Goal: Task Accomplishment & Management: Use online tool/utility

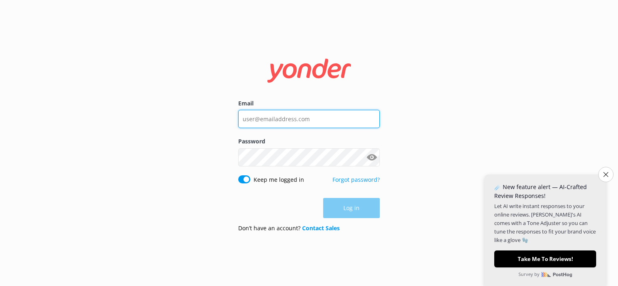
click at [254, 118] on input "Email" at bounding box center [308, 119] width 141 height 18
type input "[EMAIL_ADDRESS][DOMAIN_NAME]"
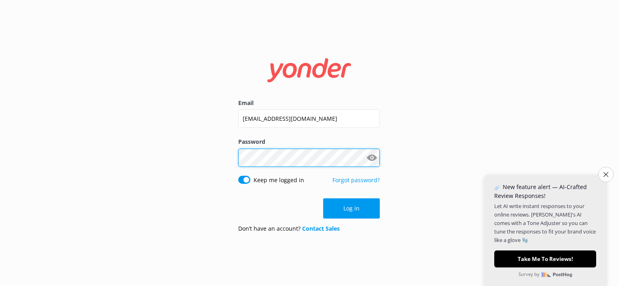
click button "Log in" at bounding box center [351, 208] width 57 height 20
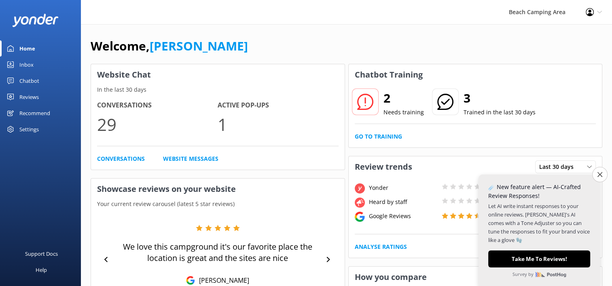
click at [378, 107] on div at bounding box center [365, 102] width 27 height 27
click at [369, 103] on icon at bounding box center [365, 102] width 16 height 16
click at [9, 80] on icon at bounding box center [10, 81] width 6 height 6
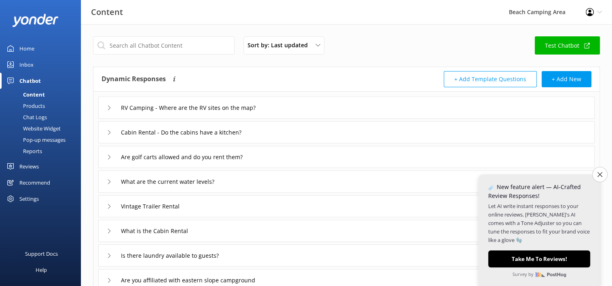
click at [30, 115] on div "Chat Logs" at bounding box center [26, 117] width 42 height 11
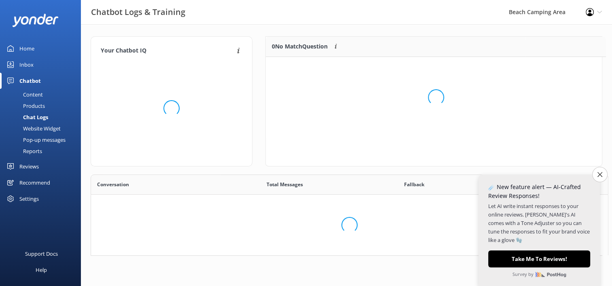
scroll to position [6, 6]
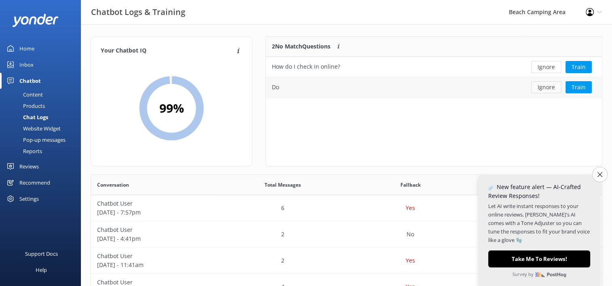
click at [549, 89] on button "Ignore" at bounding box center [546, 87] width 30 height 12
click at [580, 68] on button "Train" at bounding box center [578, 67] width 26 height 12
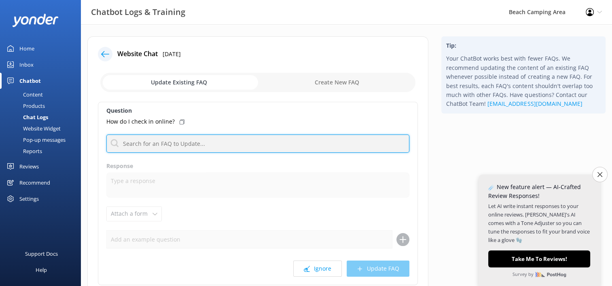
click at [164, 139] on input "text" at bounding box center [257, 144] width 303 height 18
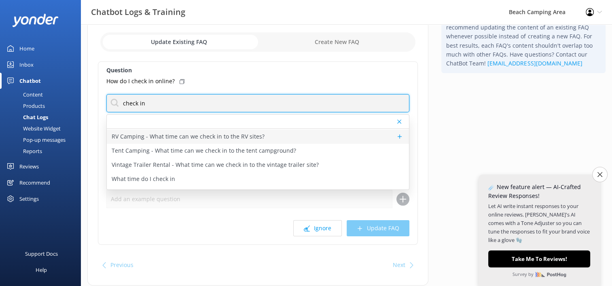
scroll to position [38, 0]
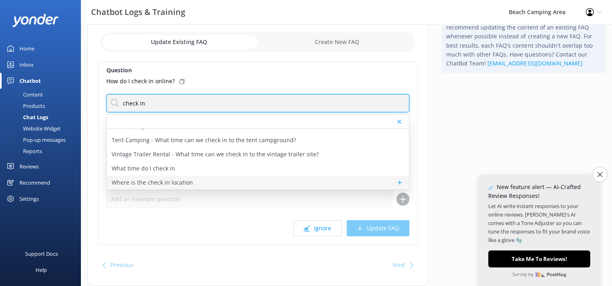
type input "check in"
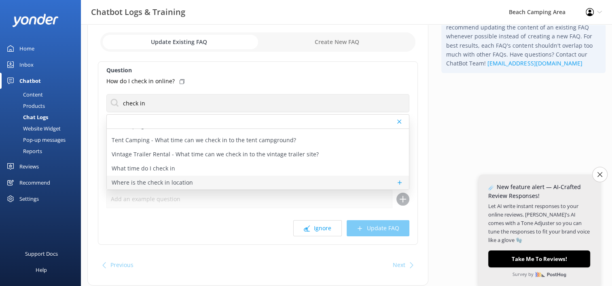
click at [167, 182] on p "Where is the check in location" at bounding box center [152, 182] width 81 height 9
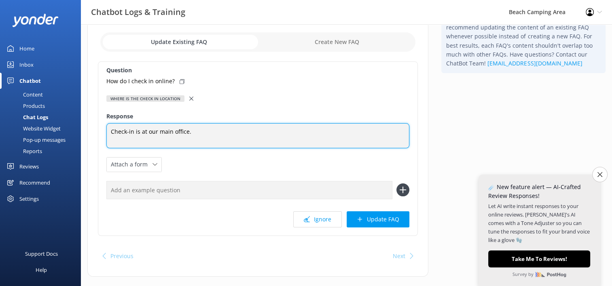
click at [192, 135] on textarea "Check-in is at our main office." at bounding box center [257, 135] width 303 height 25
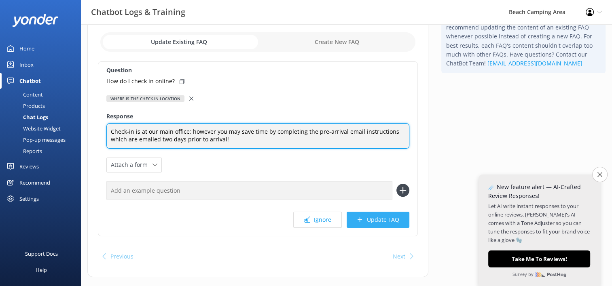
type textarea "Check-in is at our main office; however you may save time by completing the pre…"
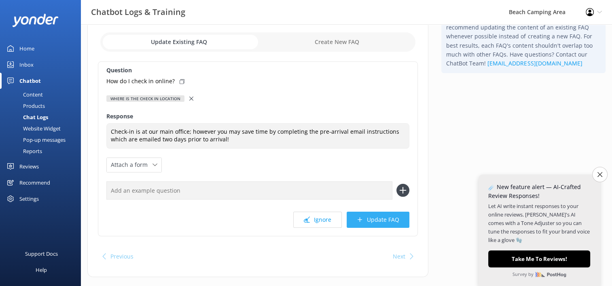
click at [370, 220] on button "Update FAQ" at bounding box center [377, 220] width 63 height 16
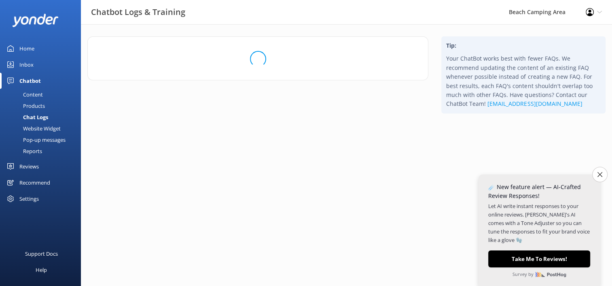
scroll to position [0, 0]
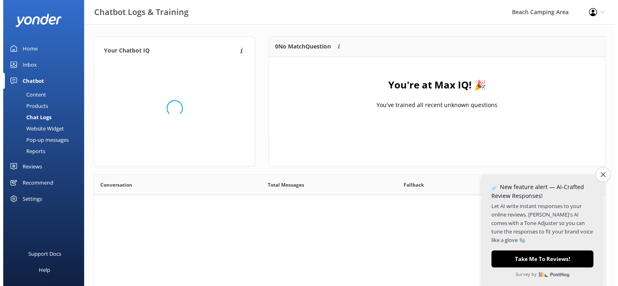
scroll to position [95, 329]
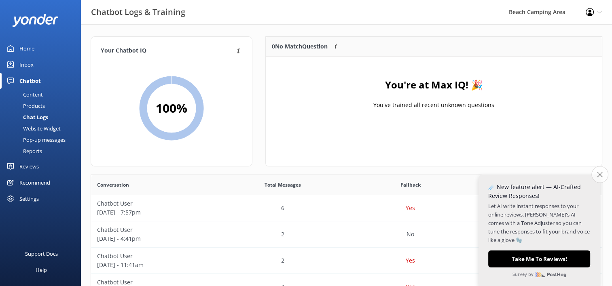
click at [599, 177] on button "Close survey" at bounding box center [599, 174] width 17 height 17
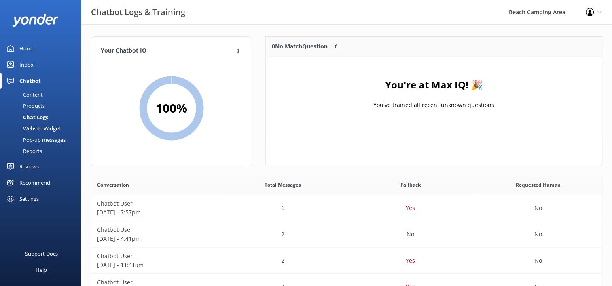
click at [25, 68] on div "Inbox" at bounding box center [26, 65] width 14 height 16
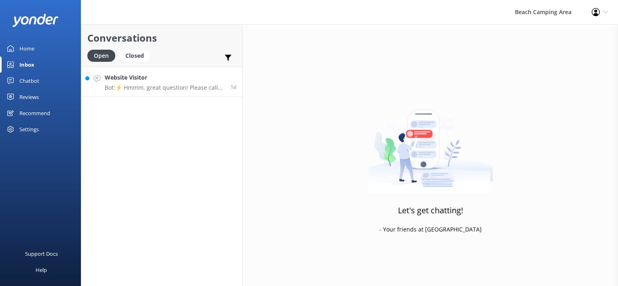
click at [156, 88] on p "Bot: ⚡ Hmmm, great question! Please call our front office at [PHONE_NUMBER] or …" at bounding box center [165, 87] width 120 height 7
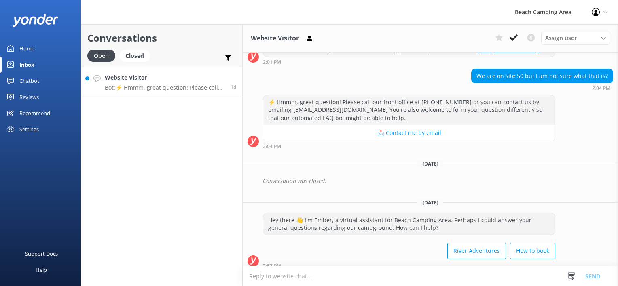
scroll to position [238, 0]
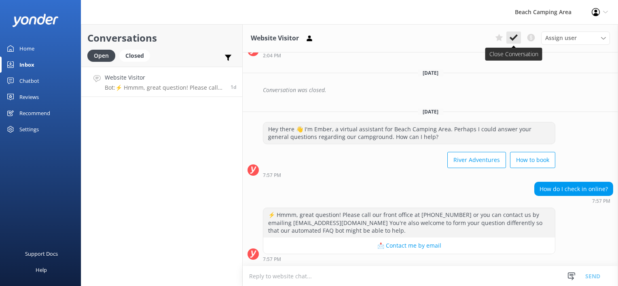
click at [515, 40] on icon at bounding box center [513, 38] width 8 height 8
